Goal: Obtain resource: Download file/media

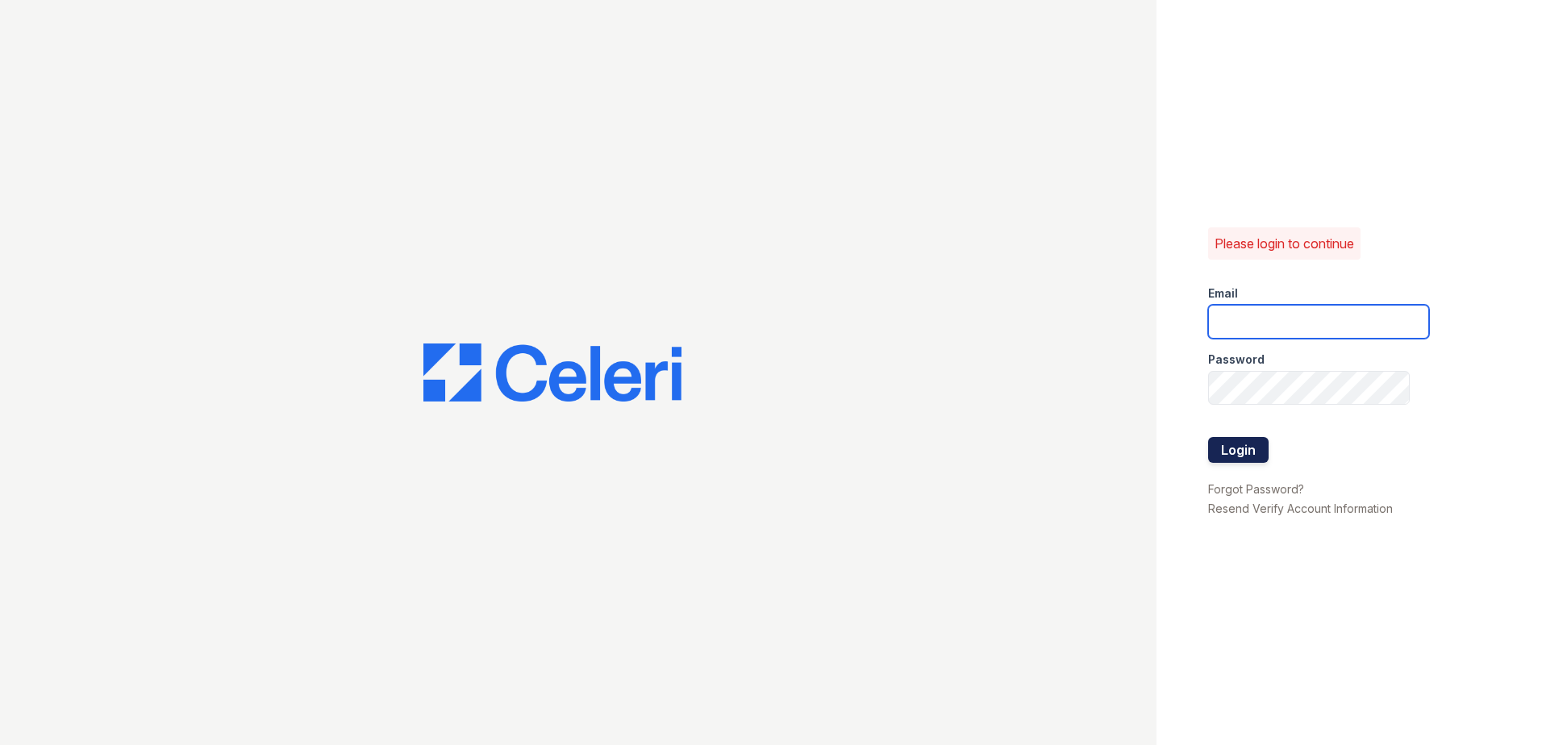
type input "[EMAIL_ADDRESS][DOMAIN_NAME]"
drag, startPoint x: 1249, startPoint y: 450, endPoint x: 1102, endPoint y: 381, distance: 162.0
click at [1249, 450] on button "Login" at bounding box center [1238, 450] width 60 height 26
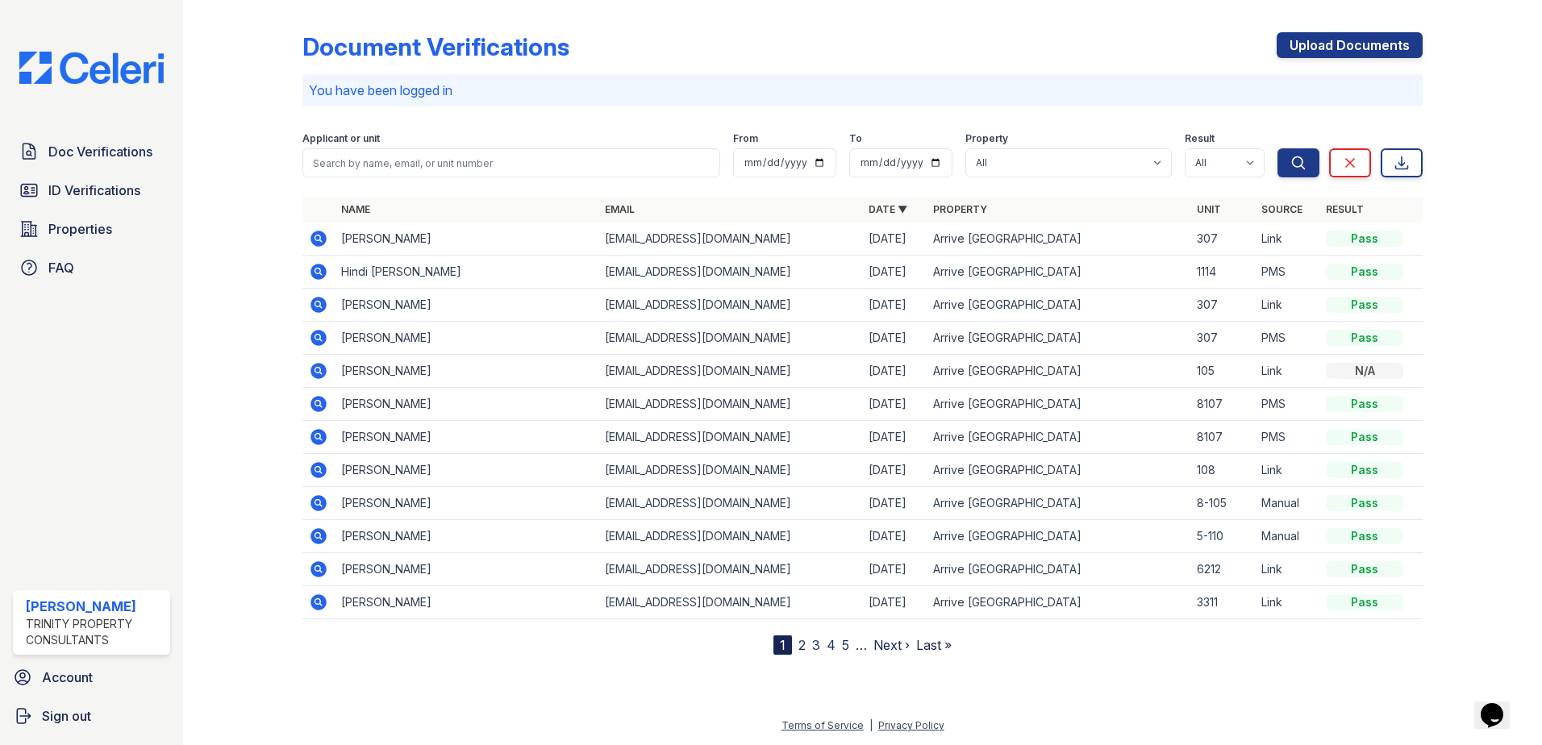
click at [318, 274] on icon at bounding box center [318, 272] width 16 height 16
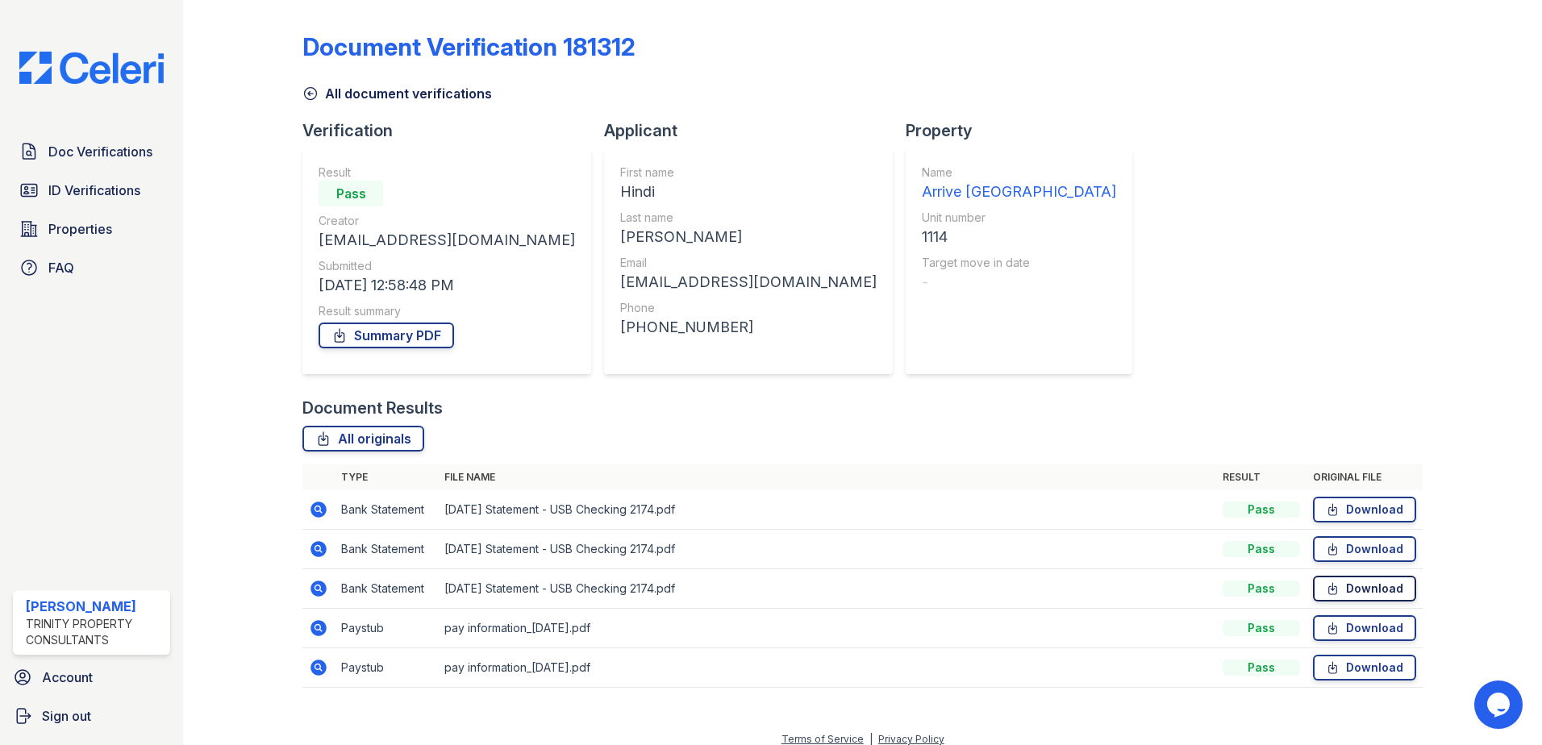
click at [1347, 592] on link "Download" at bounding box center [1364, 589] width 103 height 26
click at [1355, 511] on link "Download" at bounding box center [1364, 510] width 103 height 26
click at [1286, 368] on div "Document Verification 181312 All document verifications Verification Result Pas…" at bounding box center [862, 355] width 1120 height 698
click at [68, 156] on span "Doc Verifications" at bounding box center [100, 151] width 104 height 19
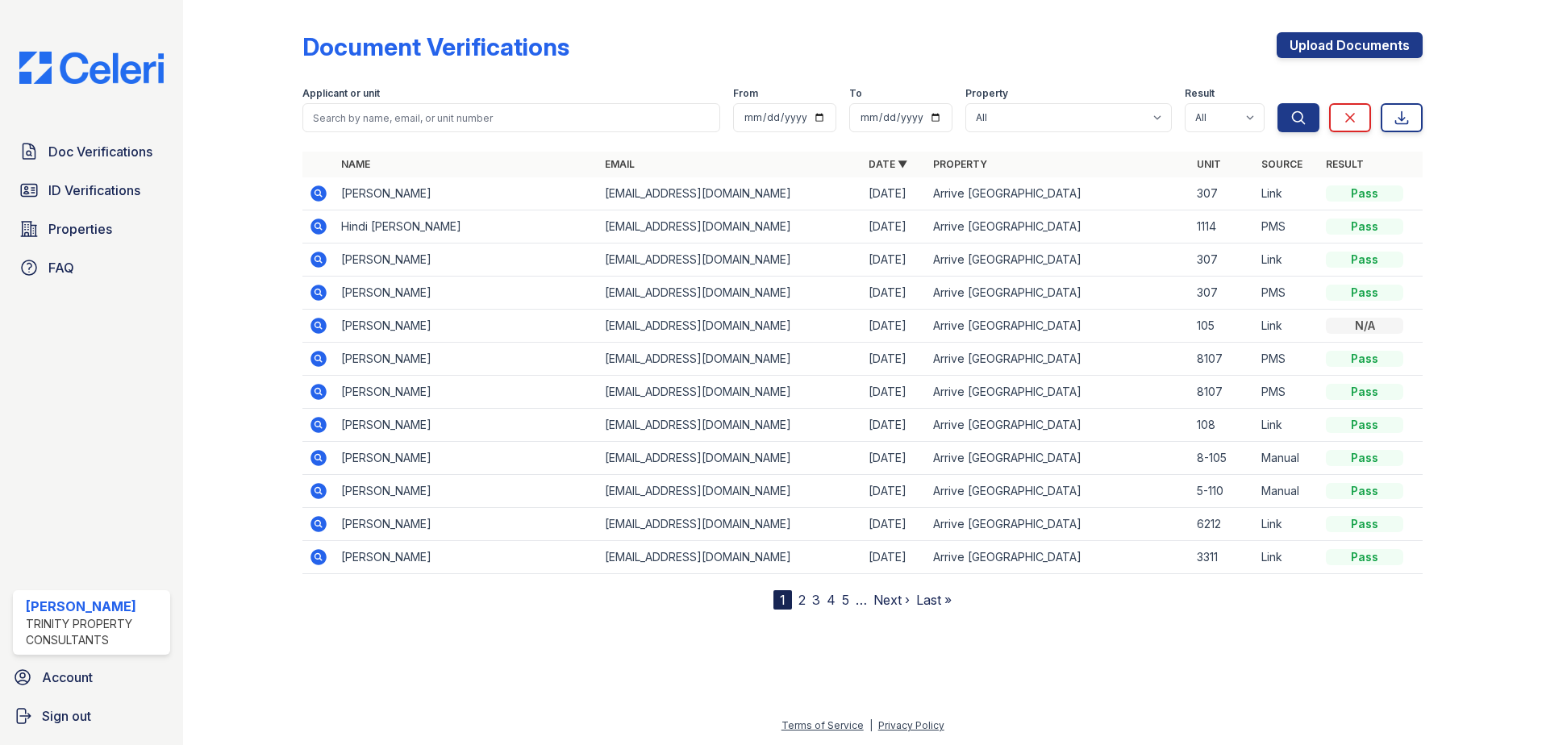
click at [314, 324] on icon at bounding box center [318, 326] width 16 height 16
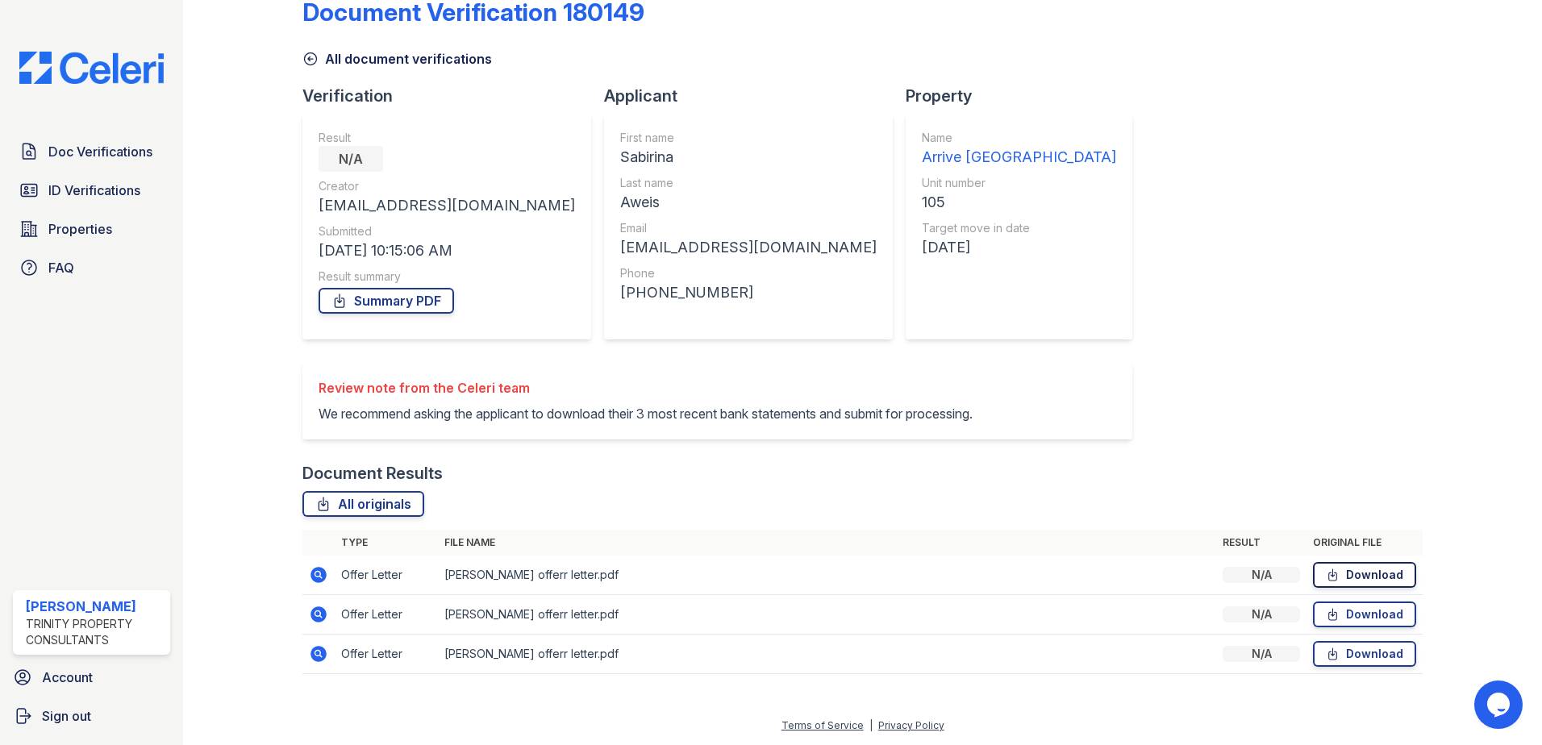
click at [1326, 575] on icon at bounding box center [1333, 575] width 14 height 16
click at [1335, 583] on link "Download" at bounding box center [1364, 575] width 103 height 26
click at [94, 154] on span "Doc Verifications" at bounding box center [100, 151] width 104 height 19
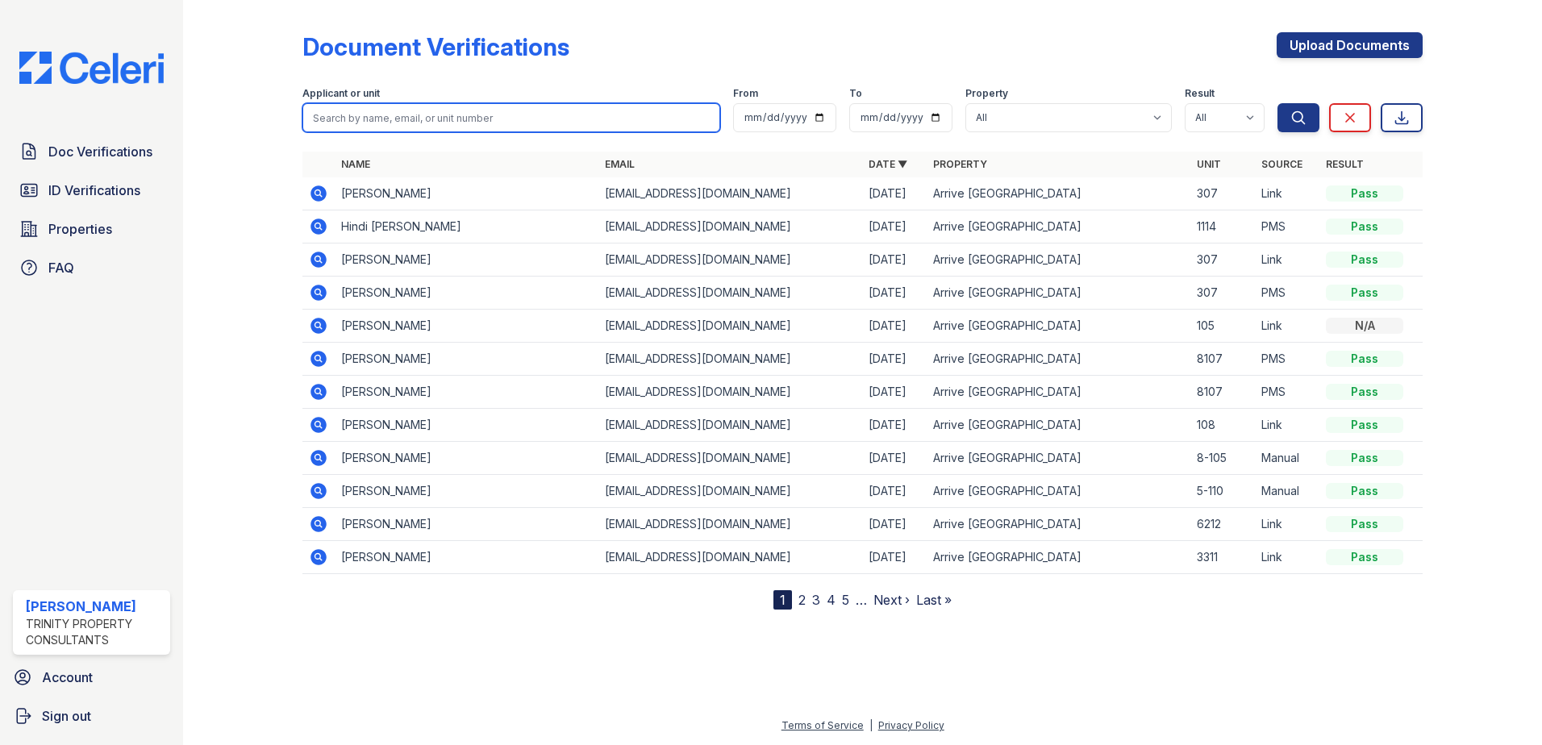
click at [441, 129] on input "search" at bounding box center [511, 117] width 418 height 29
type input "jhonny"
click at [1277, 103] on button "Search" at bounding box center [1298, 117] width 42 height 29
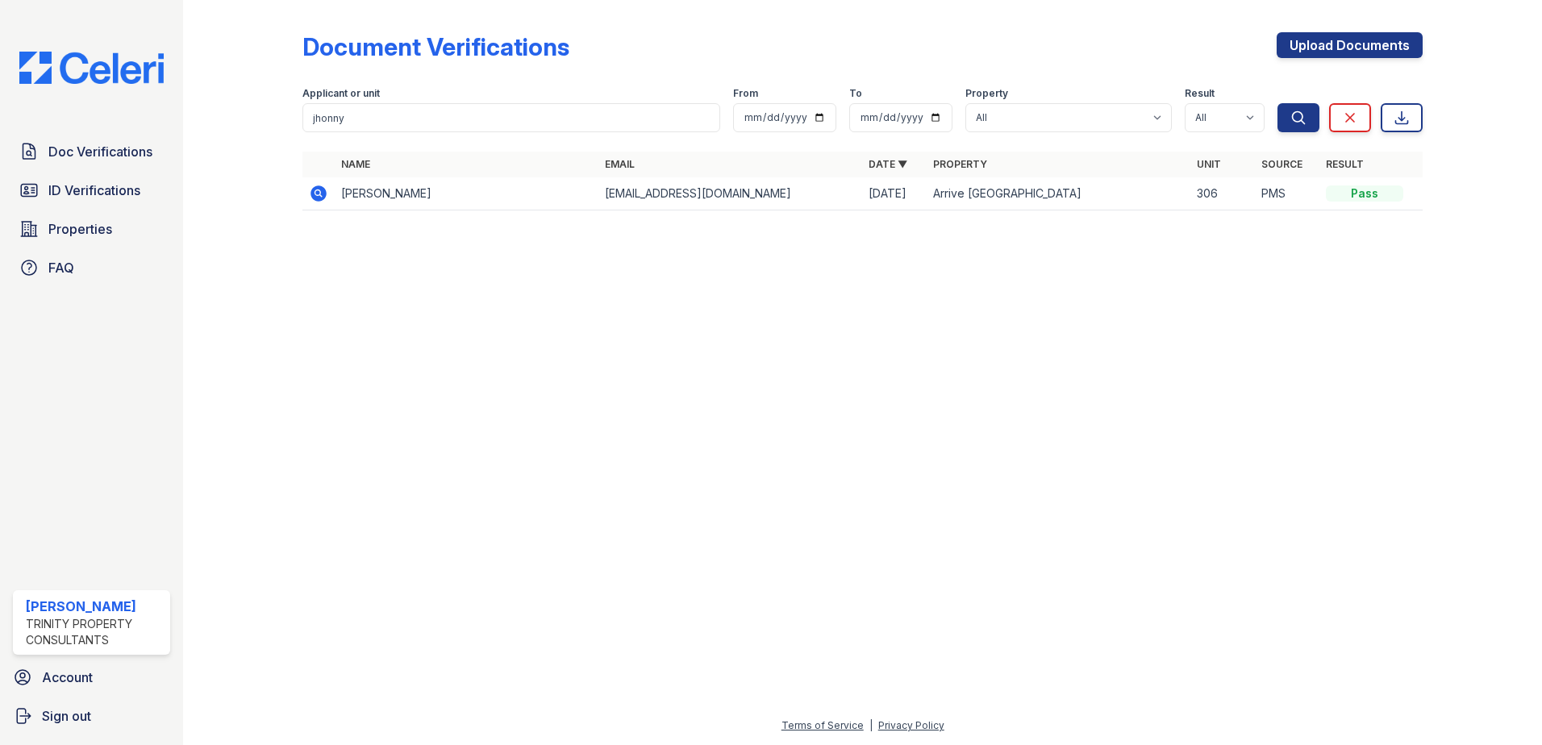
click at [315, 190] on icon at bounding box center [318, 193] width 16 height 16
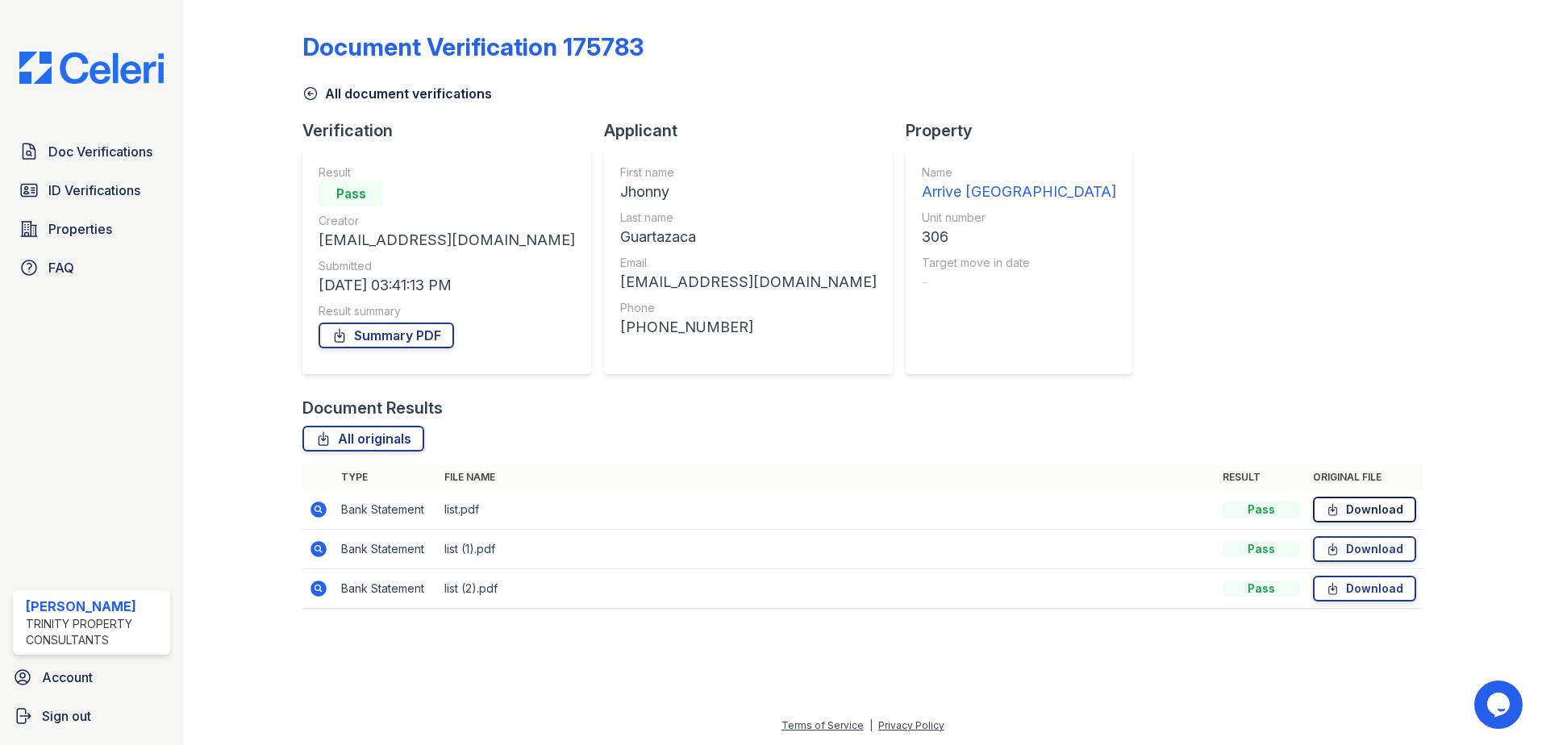
click at [1393, 504] on link "Download" at bounding box center [1364, 510] width 103 height 26
click at [1379, 553] on link "Download" at bounding box center [1364, 549] width 103 height 26
click at [1385, 588] on link "Download" at bounding box center [1364, 589] width 103 height 26
click at [1394, 587] on link "Download" at bounding box center [1364, 589] width 103 height 26
